Goal: Transaction & Acquisition: Purchase product/service

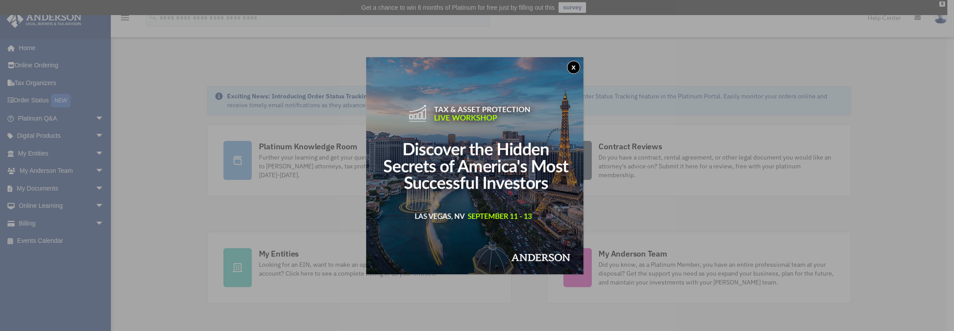
click at [63, 219] on div "x" at bounding box center [477, 165] width 954 height 331
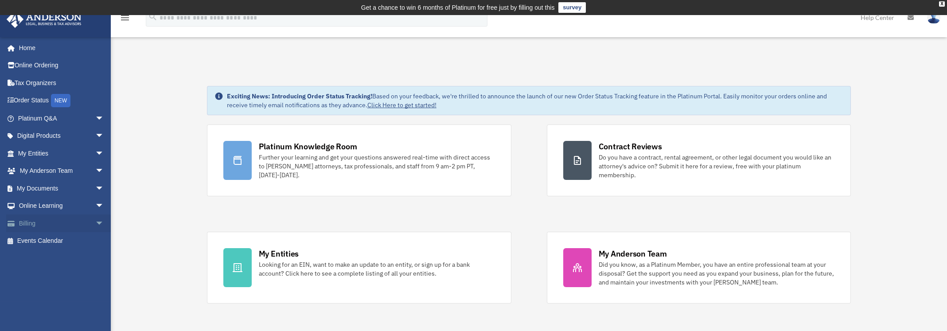
click at [95, 222] on span "arrow_drop_down" at bounding box center [104, 224] width 18 height 18
click at [59, 240] on link "$ Open Invoices" at bounding box center [64, 241] width 105 height 18
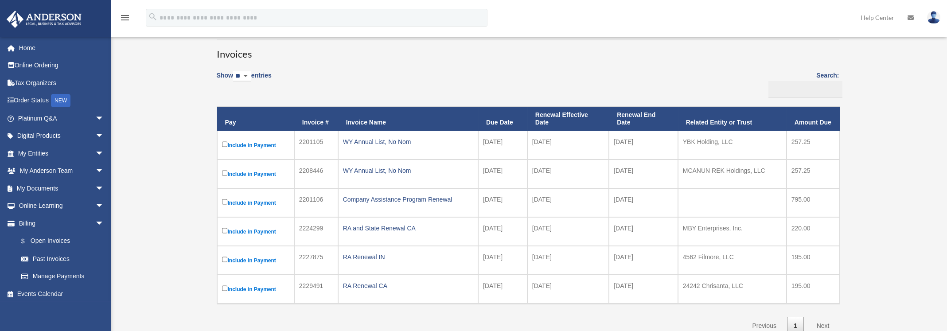
scroll to position [94, 0]
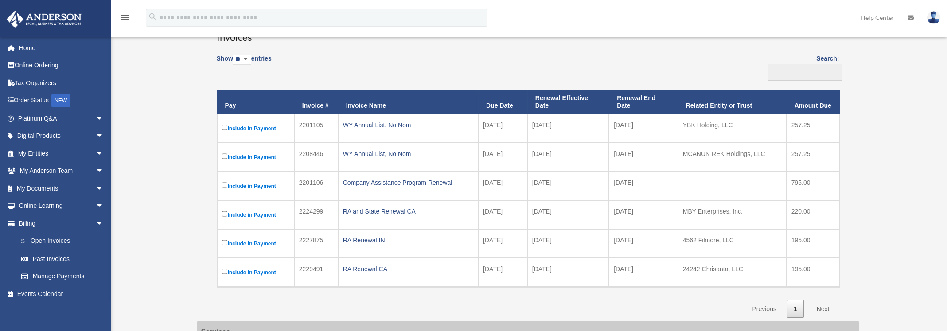
click at [228, 126] on label "Include in Payment" at bounding box center [255, 128] width 67 height 11
click at [217, 157] on td "Include in Payment" at bounding box center [255, 157] width 77 height 29
click at [823, 304] on link "Next" at bounding box center [823, 309] width 26 height 18
click at [824, 309] on link "Next" at bounding box center [823, 309] width 26 height 18
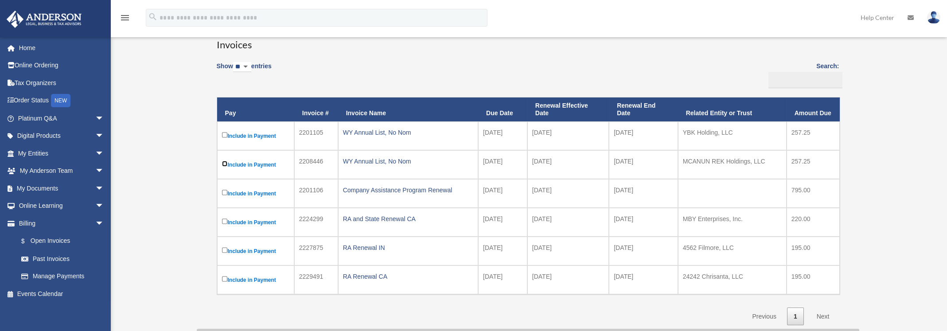
scroll to position [133, 0]
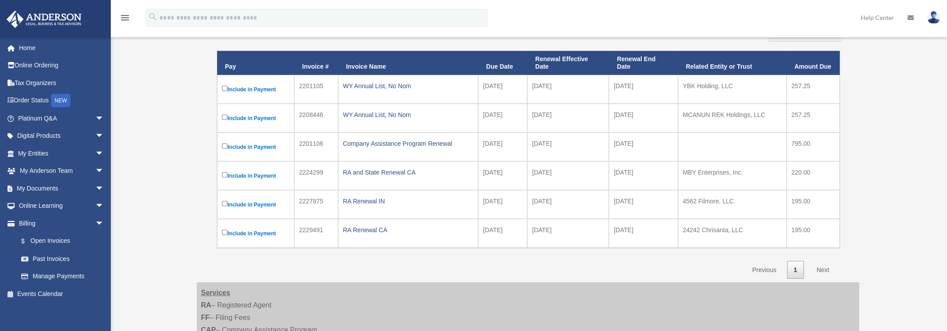
click at [827, 268] on link "Next" at bounding box center [823, 270] width 26 height 18
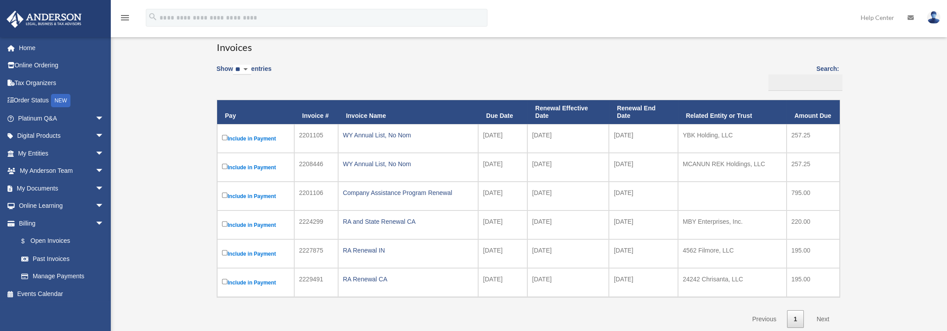
scroll to position [0, 0]
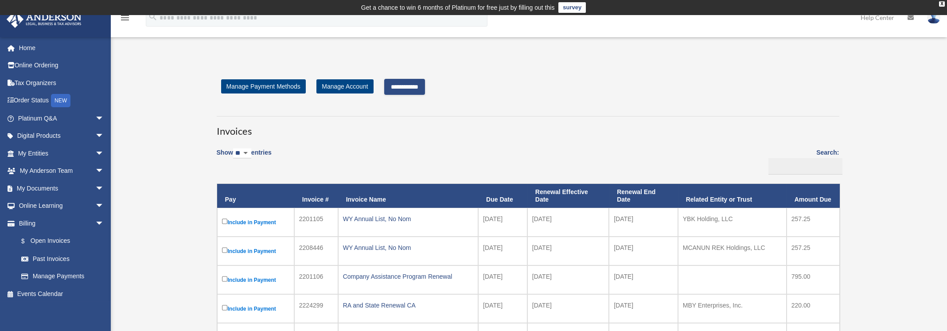
click at [423, 87] on input "**********" at bounding box center [404, 87] width 41 height 16
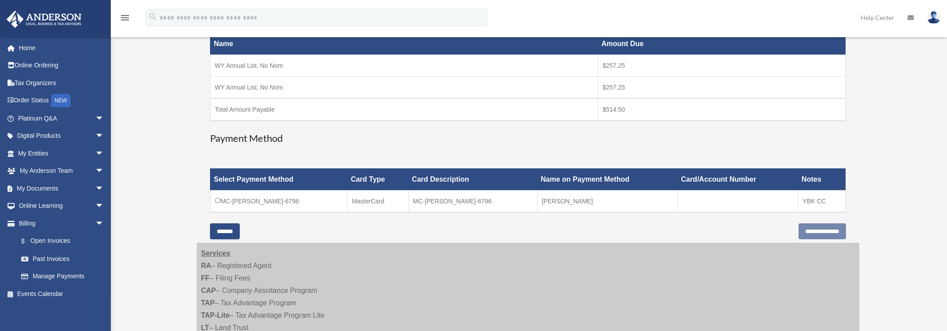
scroll to position [177, 0]
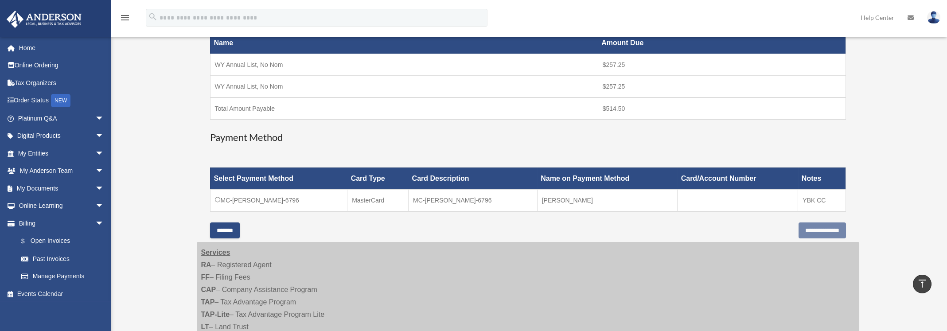
click at [308, 201] on td "MC-[PERSON_NAME]-6796" at bounding box center [278, 200] width 137 height 22
click at [213, 195] on td "MC-[PERSON_NAME]-6796" at bounding box center [278, 200] width 137 height 22
click at [799, 230] on input "**********" at bounding box center [822, 231] width 47 height 16
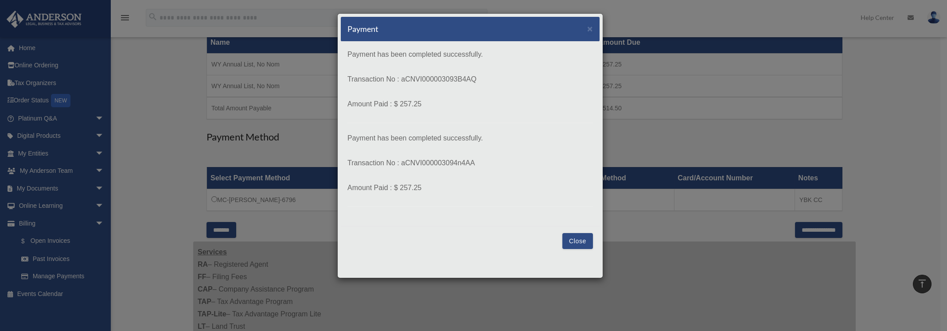
click at [586, 245] on button "Close" at bounding box center [578, 241] width 31 height 16
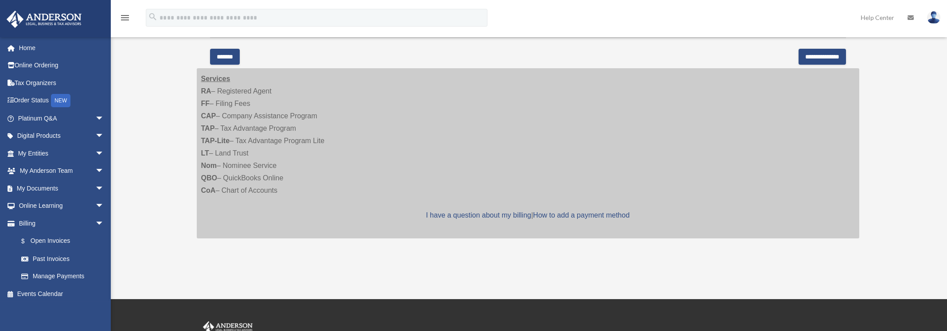
scroll to position [484, 0]
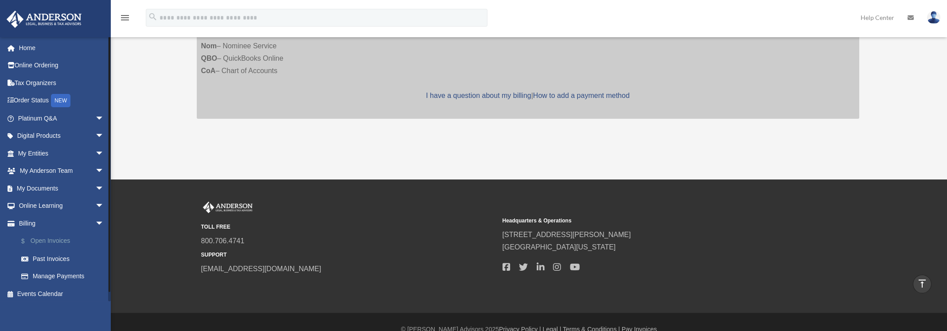
scroll to position [405, 0]
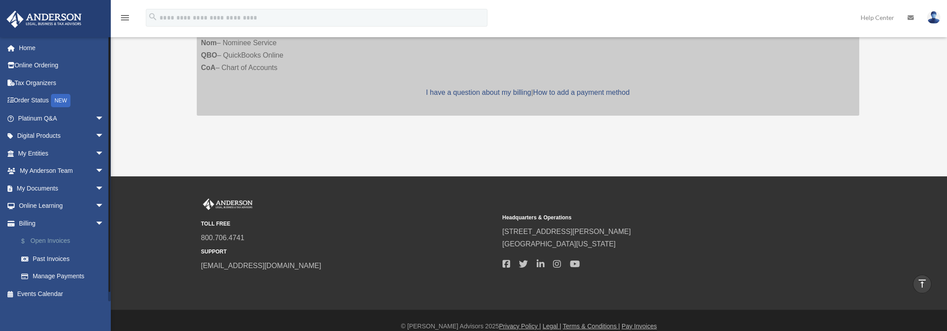
click at [54, 245] on link "$ Open Invoices" at bounding box center [64, 241] width 105 height 18
